Goal: Transaction & Acquisition: Subscribe to service/newsletter

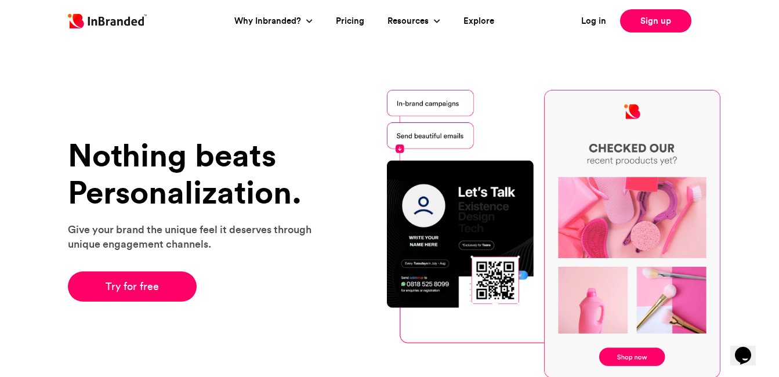
click at [535, 44] on div "Nothing beats Personalization. Give your brand the unique feel it deserves thro…" at bounding box center [389, 234] width 779 height 405
drag, startPoint x: 144, startPoint y: 290, endPoint x: 186, endPoint y: 171, distance: 126.1
click at [144, 290] on link "Try for free" at bounding box center [132, 287] width 129 height 30
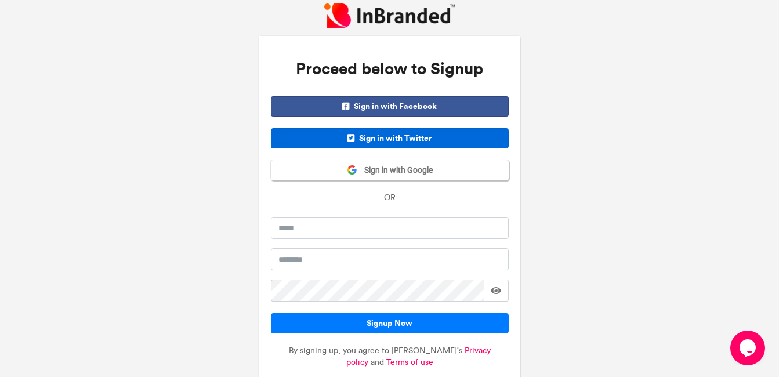
click at [382, 142] on span "Sign in with Twitter" at bounding box center [390, 138] width 238 height 20
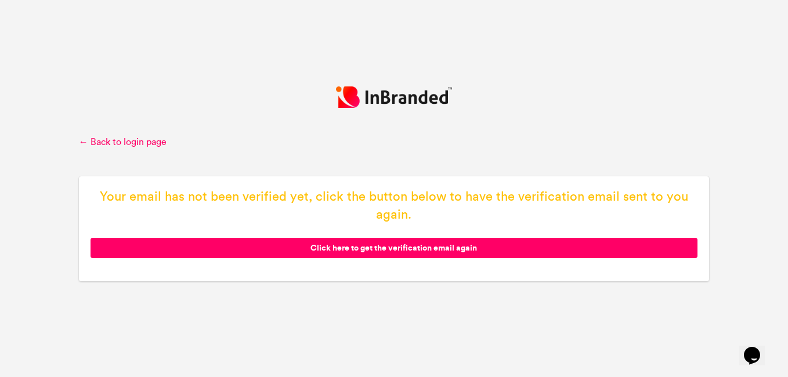
click at [373, 243] on span "Click here to get the verification email again" at bounding box center [394, 248] width 607 height 20
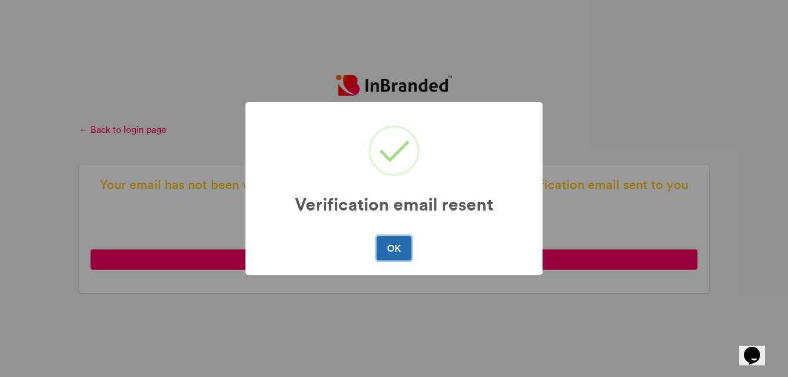
click at [398, 241] on button "OK" at bounding box center [394, 248] width 34 height 24
